Goal: Information Seeking & Learning: Learn about a topic

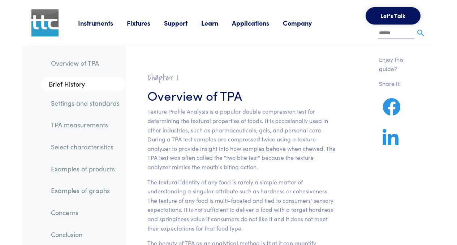
scroll to position [182, 0]
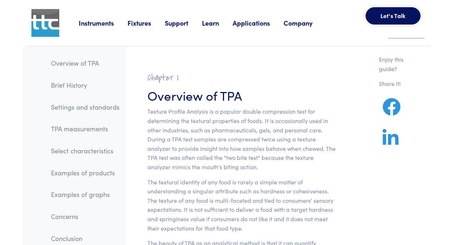
scroll to position [181, 0]
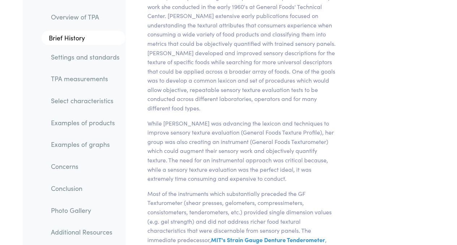
scroll to position [640, 0]
